Goal: Information Seeking & Learning: Learn about a topic

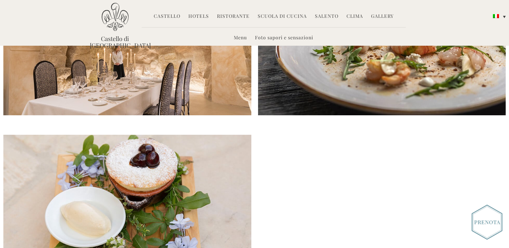
scroll to position [706, 0]
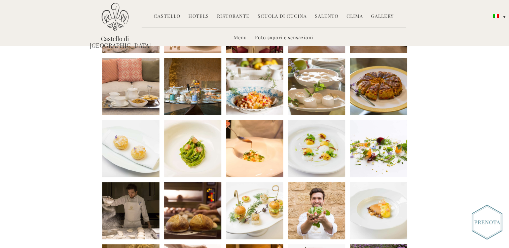
scroll to position [27, 0]
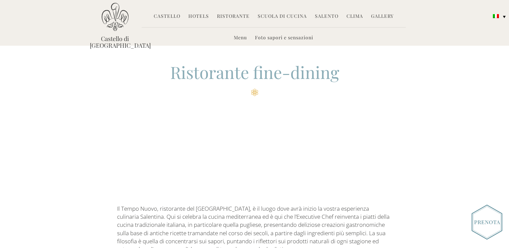
scroll to position [706, 0]
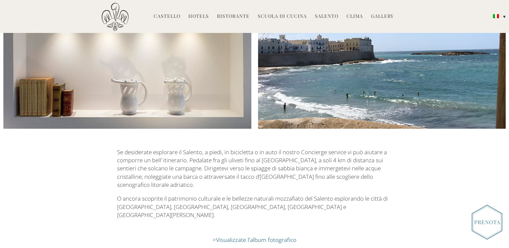
scroll to position [1159, 0]
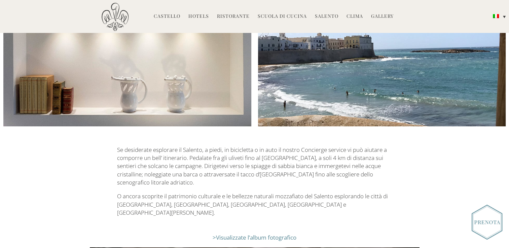
click at [233, 234] on link "Visualizzate l’album fotografico" at bounding box center [256, 238] width 80 height 8
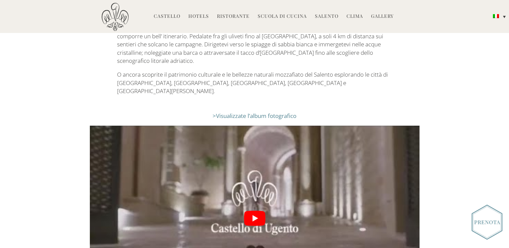
scroll to position [1293, 0]
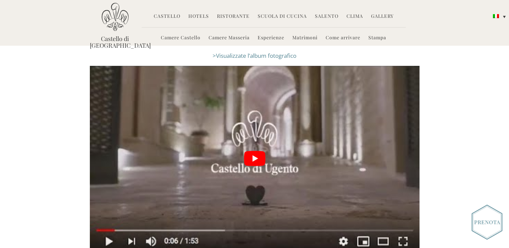
scroll to position [1242, 0]
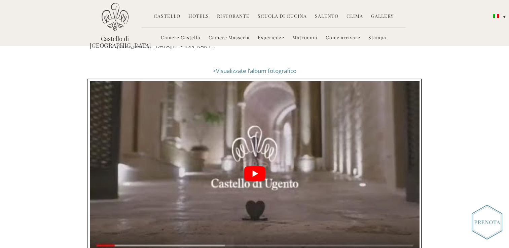
click at [114, 236] on button "play Youtube video" at bounding box center [254, 173] width 329 height 185
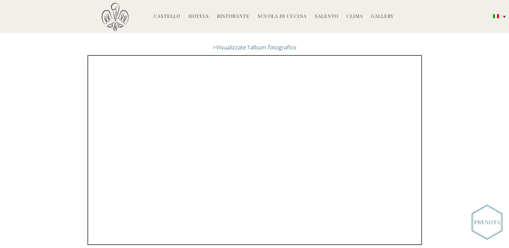
scroll to position [1276, 0]
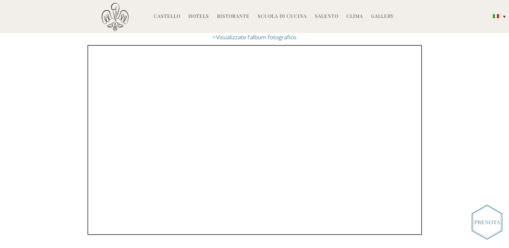
click at [235, 15] on link "Ristorante" at bounding box center [233, 17] width 33 height 8
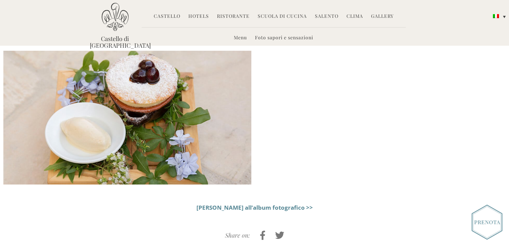
scroll to position [789, 0]
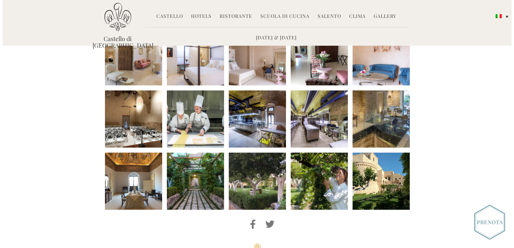
scroll to position [303, 0]
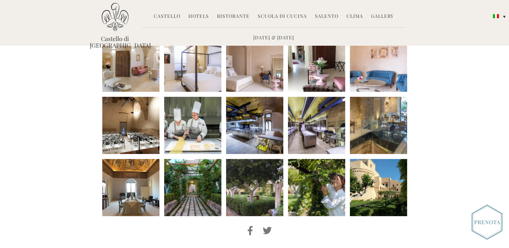
click at [377, 113] on li at bounding box center [378, 125] width 57 height 57
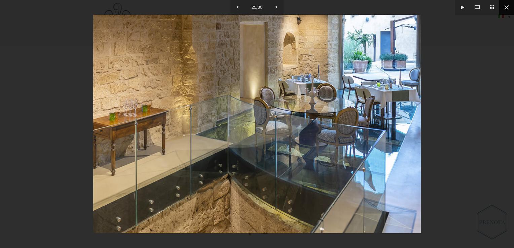
click at [506, 6] on button at bounding box center [506, 7] width 15 height 15
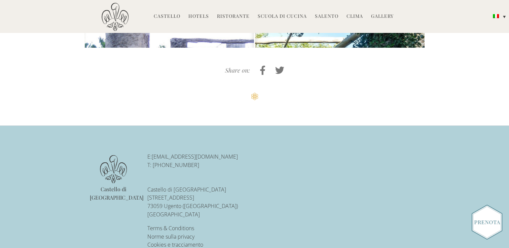
scroll to position [1670, 0]
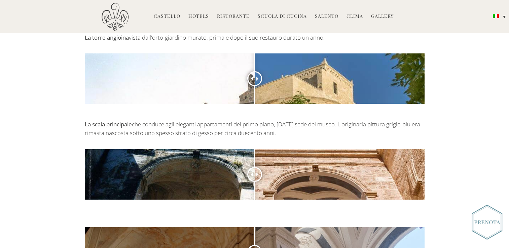
scroll to position [504, 0]
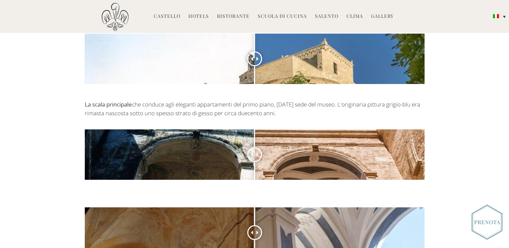
click at [257, 57] on span at bounding box center [258, 59] width 4 height 4
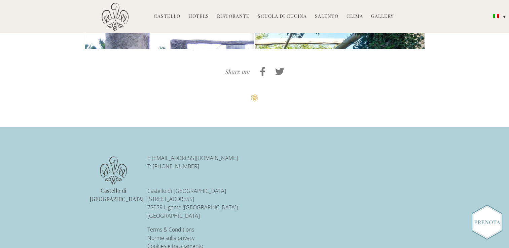
scroll to position [1670, 0]
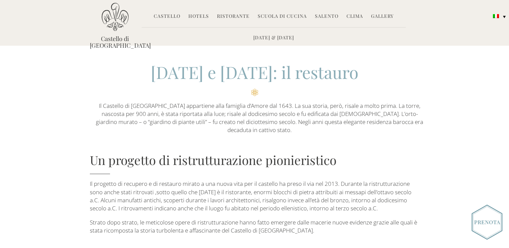
click at [168, 16] on link "Castello" at bounding box center [167, 17] width 27 height 8
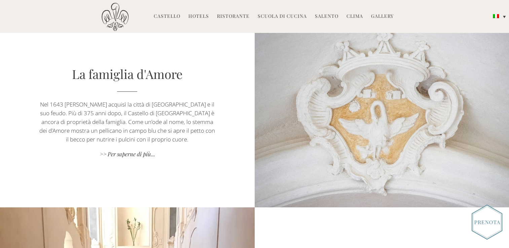
scroll to position [1479, 0]
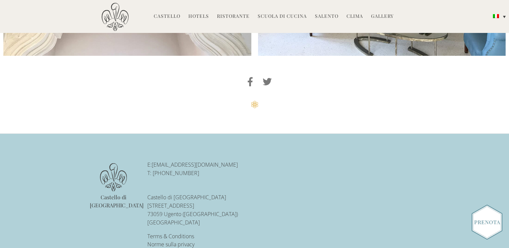
scroll to position [1758, 0]
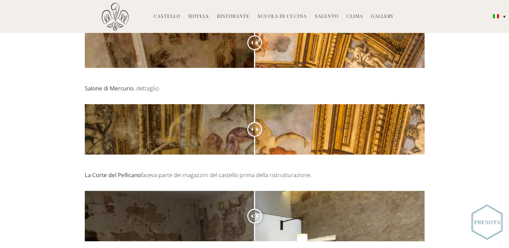
scroll to position [1176, 0]
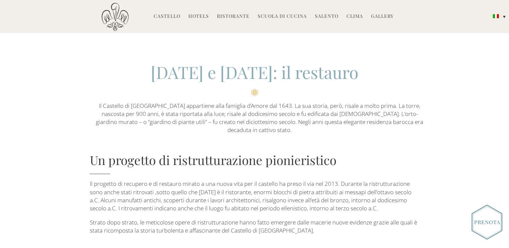
scroll to position [168, 0]
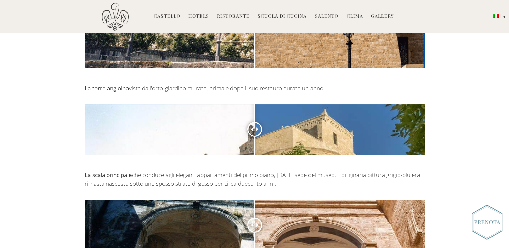
scroll to position [437, 0]
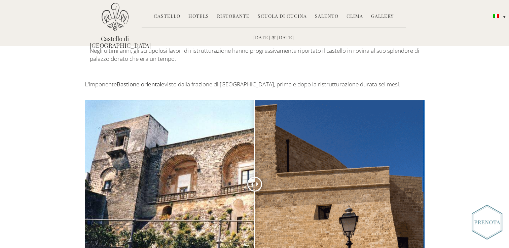
scroll to position [134, 0]
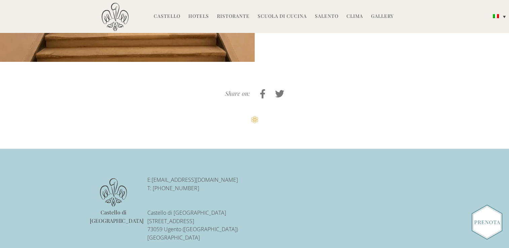
scroll to position [1621, 0]
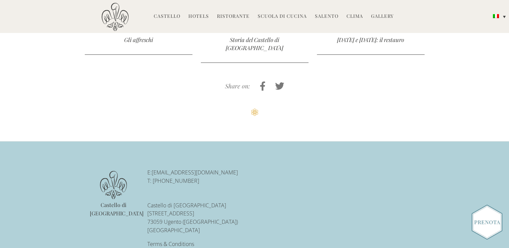
scroll to position [886, 0]
